Goal: Find contact information: Find contact information

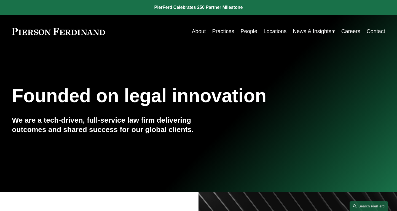
click at [219, 33] on link "Practices" at bounding box center [223, 31] width 22 height 11
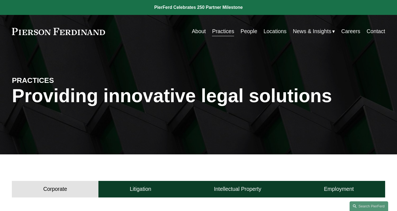
click at [248, 31] on link "People" at bounding box center [248, 31] width 17 height 11
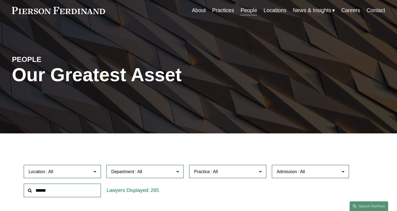
scroll to position [21, 0]
click at [62, 190] on input "text" at bounding box center [62, 190] width 77 height 14
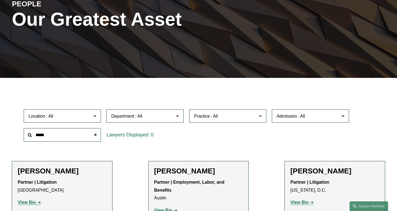
scroll to position [134, 0]
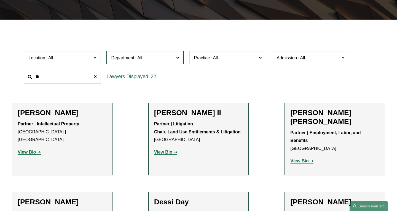
type input "*"
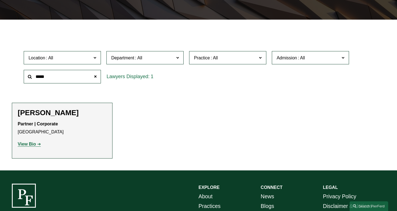
type input "*****"
click at [26, 144] on strong "View Bio" at bounding box center [27, 143] width 18 height 5
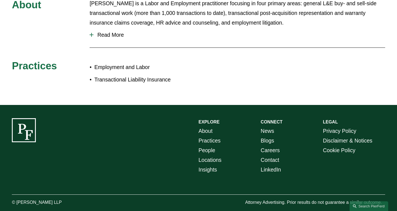
scroll to position [121, 0]
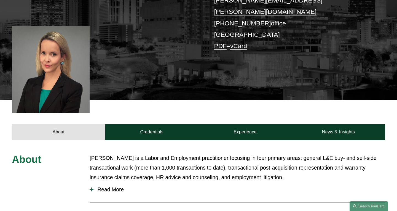
click at [107, 186] on span "Read More" at bounding box center [239, 189] width 292 height 6
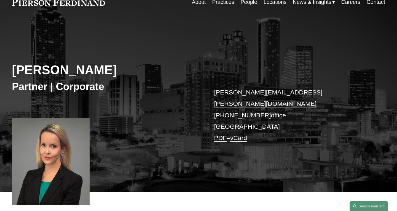
scroll to position [14, 0]
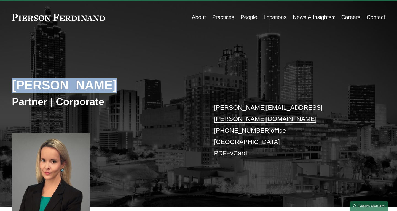
drag, startPoint x: 10, startPoint y: 88, endPoint x: 95, endPoint y: 89, distance: 85.4
click at [95, 89] on div "[PERSON_NAME] Partner | Corporate [PERSON_NAME][EMAIL_ADDRESS][PERSON_NAME][DOM…" at bounding box center [198, 125] width 397 height 161
copy h2 "[PERSON_NAME]"
